Goal: Information Seeking & Learning: Learn about a topic

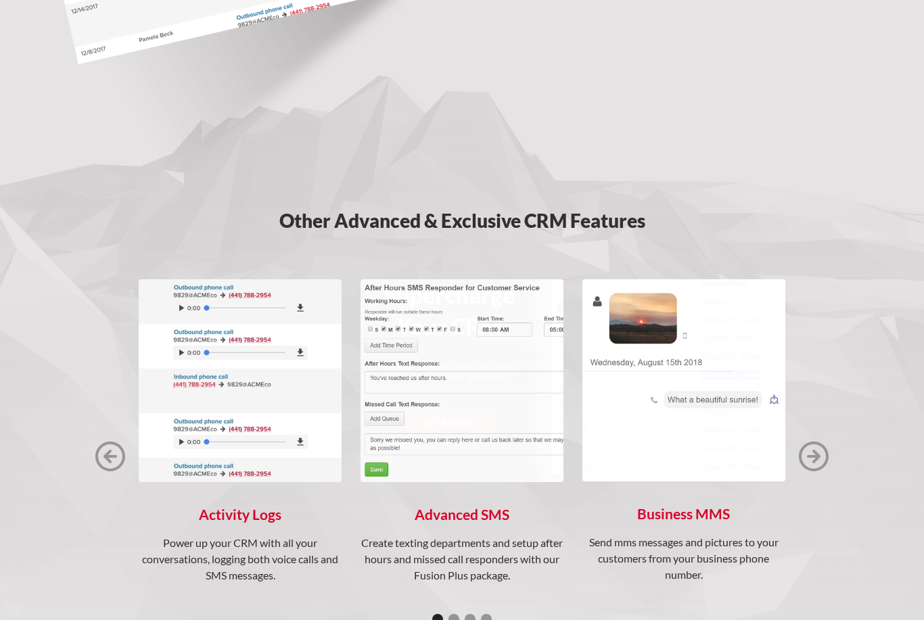
scroll to position [1560, 0]
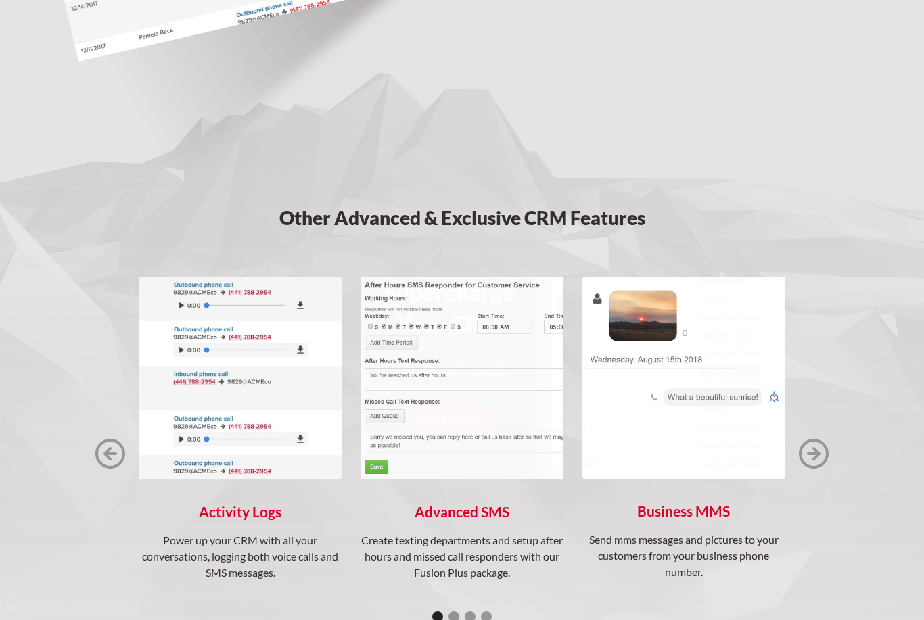
click at [818, 445] on img "next slide" at bounding box center [814, 455] width 30 height 30
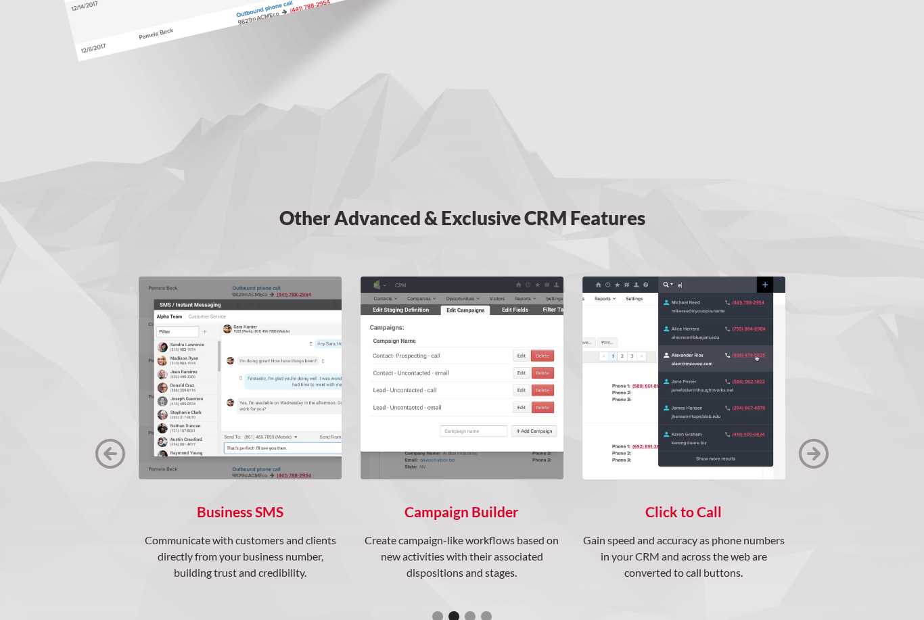
scroll to position [1561, 0]
click at [816, 444] on img "next slide" at bounding box center [814, 454] width 30 height 30
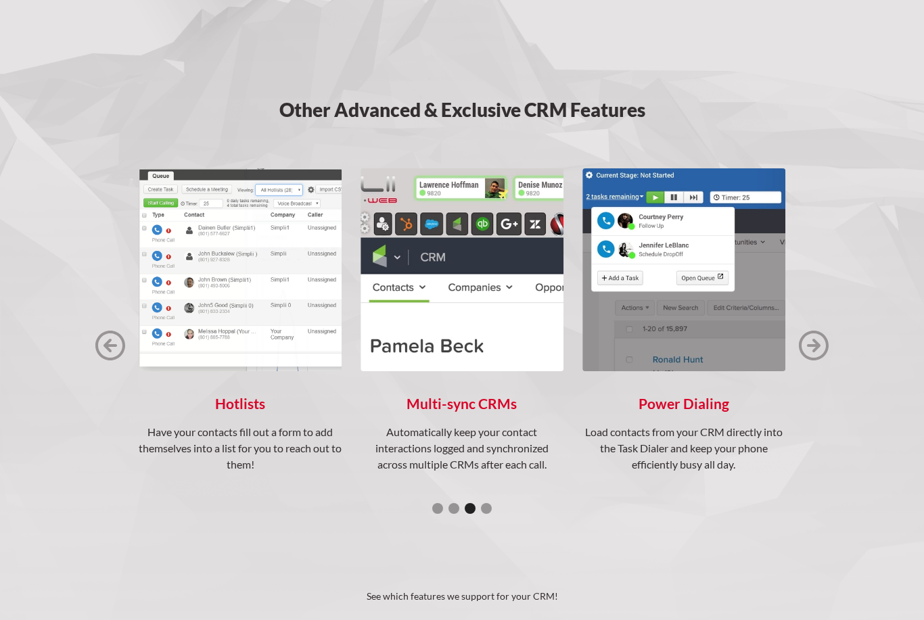
scroll to position [1668, 0]
click at [812, 342] on img "next slide" at bounding box center [814, 346] width 30 height 30
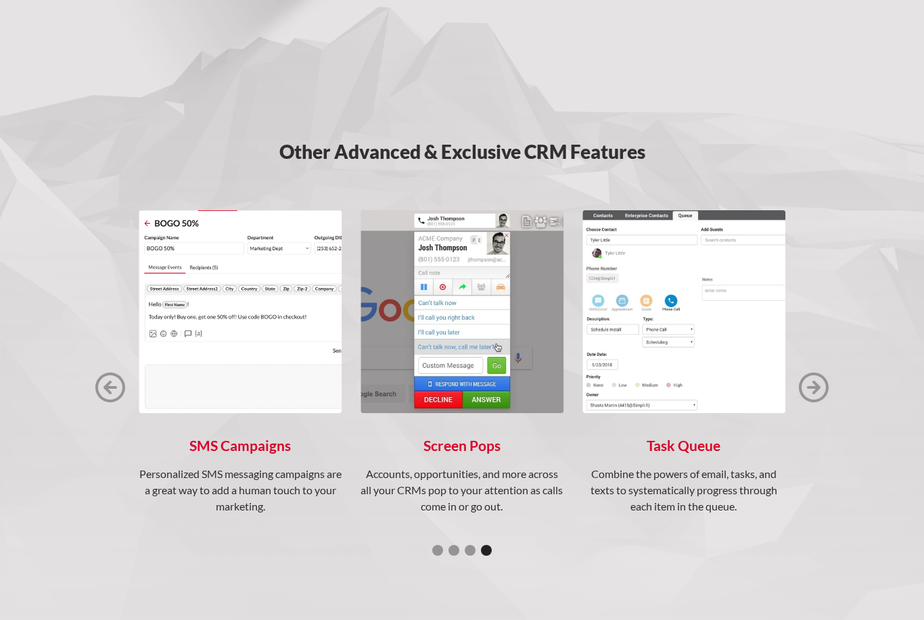
scroll to position [1627, 0]
click at [816, 385] on img "next slide" at bounding box center [814, 388] width 30 height 30
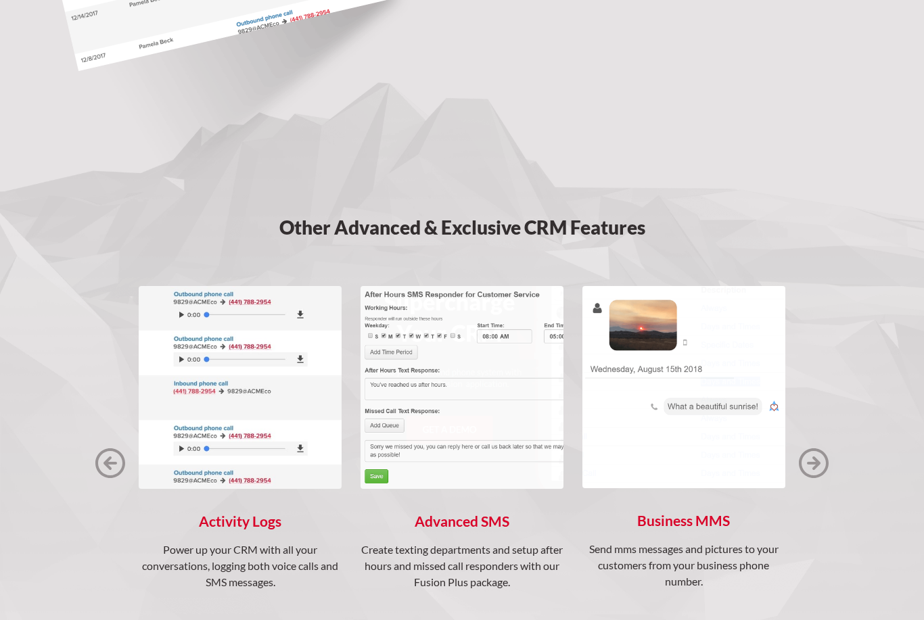
scroll to position [1548, 0]
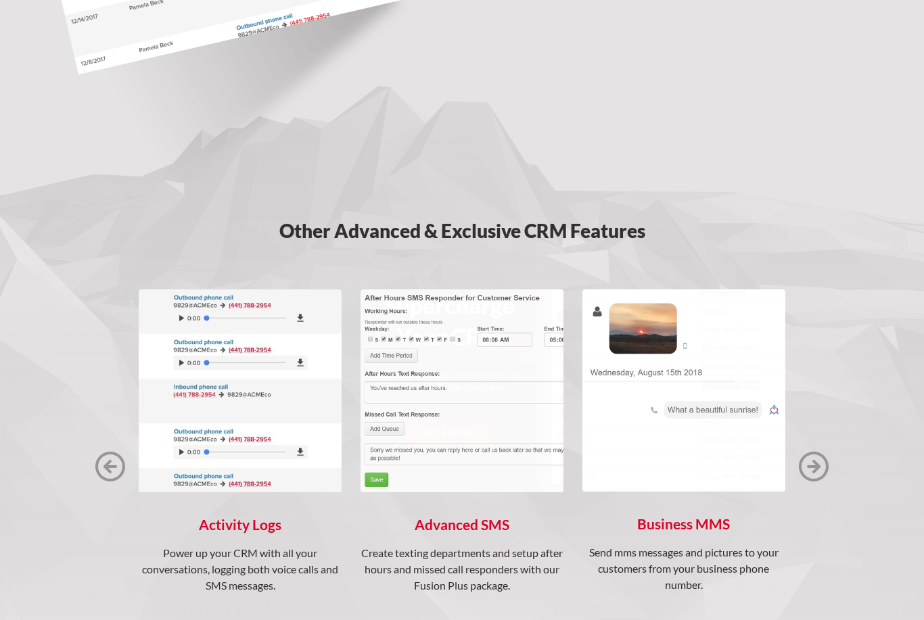
click at [471, 530] on h4 "Advanced SMS" at bounding box center [461, 525] width 203 height 16
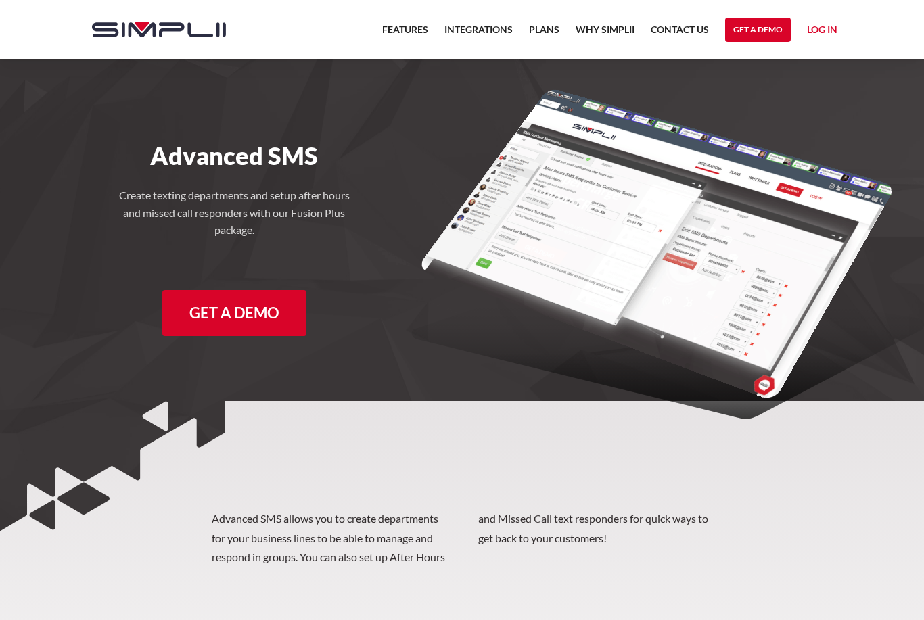
click at [472, 37] on link "Integrations" at bounding box center [478, 34] width 68 height 24
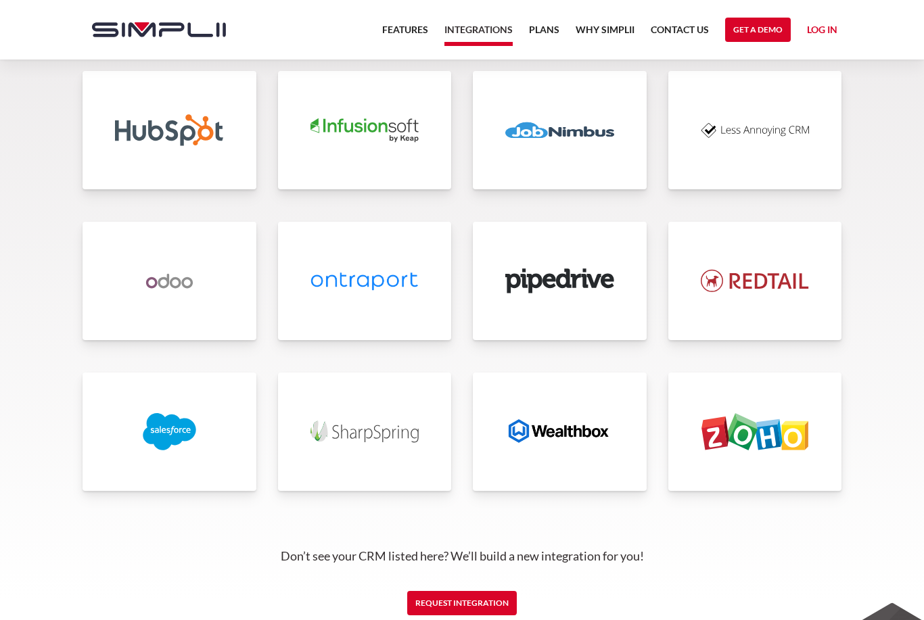
scroll to position [3007, 0]
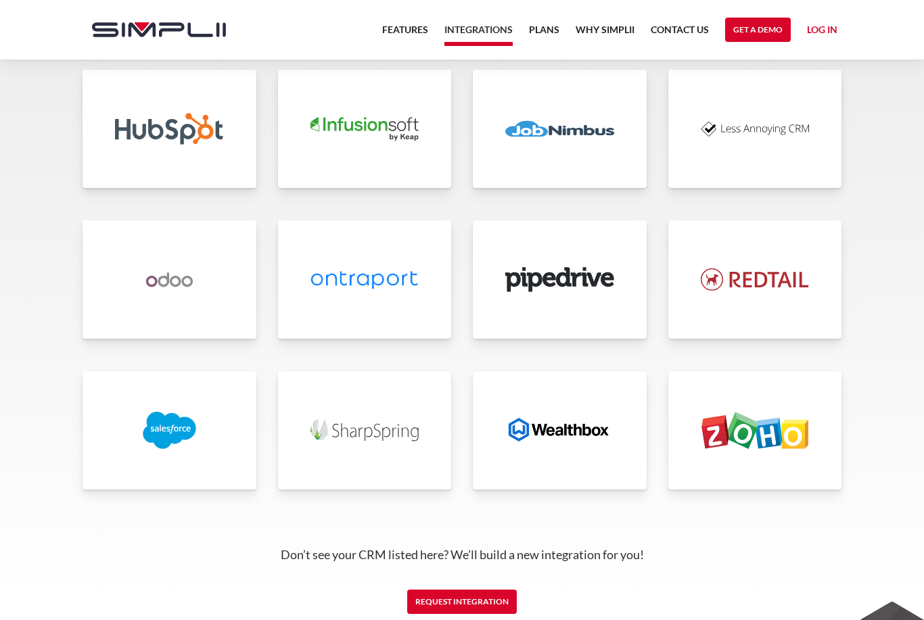
click at [581, 431] on img at bounding box center [559, 430] width 109 height 37
